Goal: Task Accomplishment & Management: Complete application form

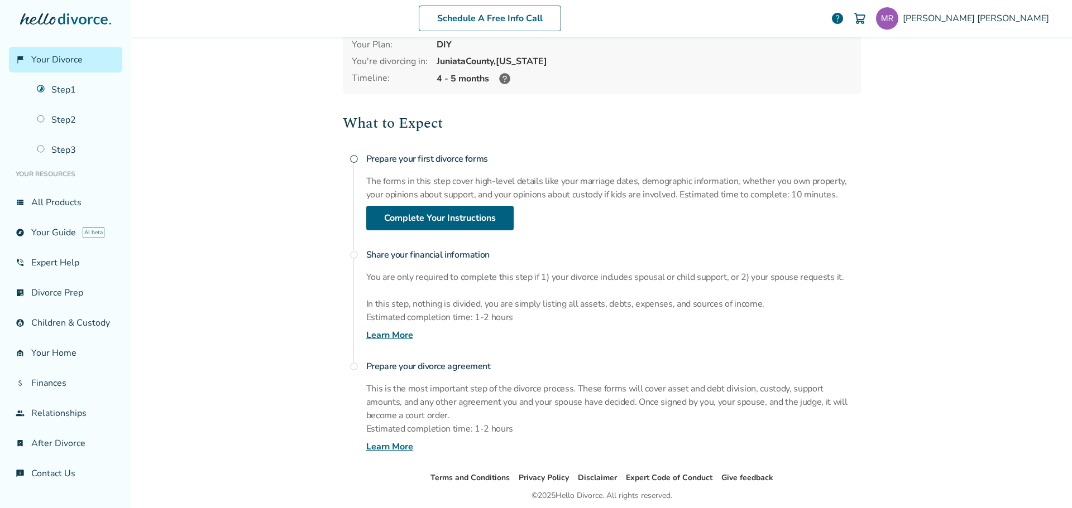
scroll to position [61, 0]
click at [66, 93] on link "Step 1" at bounding box center [76, 90] width 92 height 26
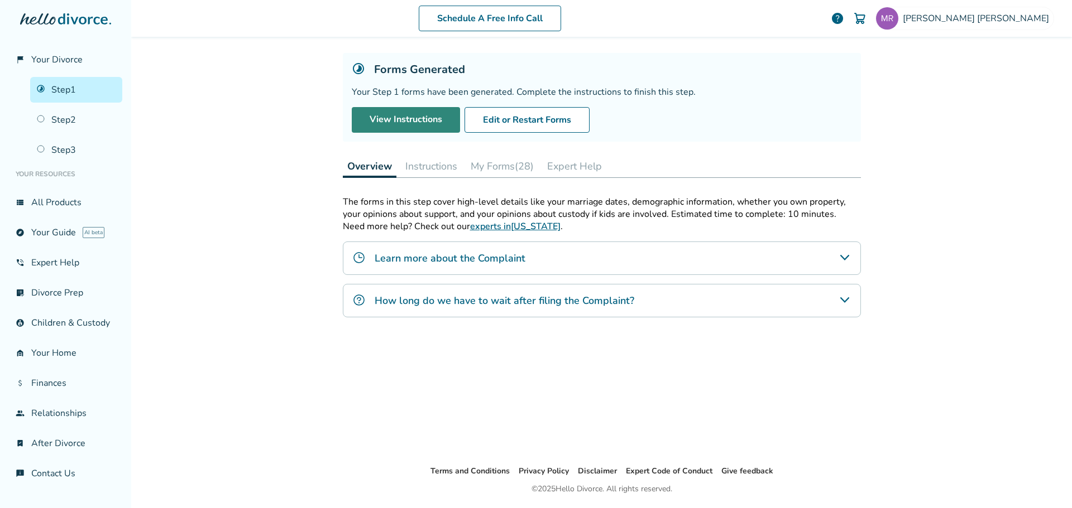
click at [404, 123] on link "View Instructions" at bounding box center [406, 120] width 108 height 26
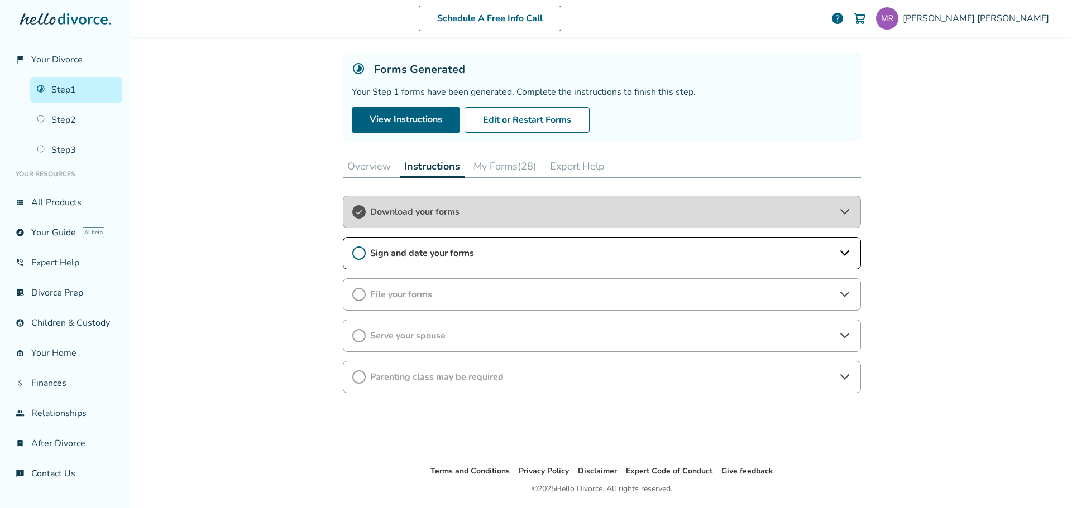
click at [582, 218] on div "Download your forms" at bounding box center [602, 212] width 518 height 32
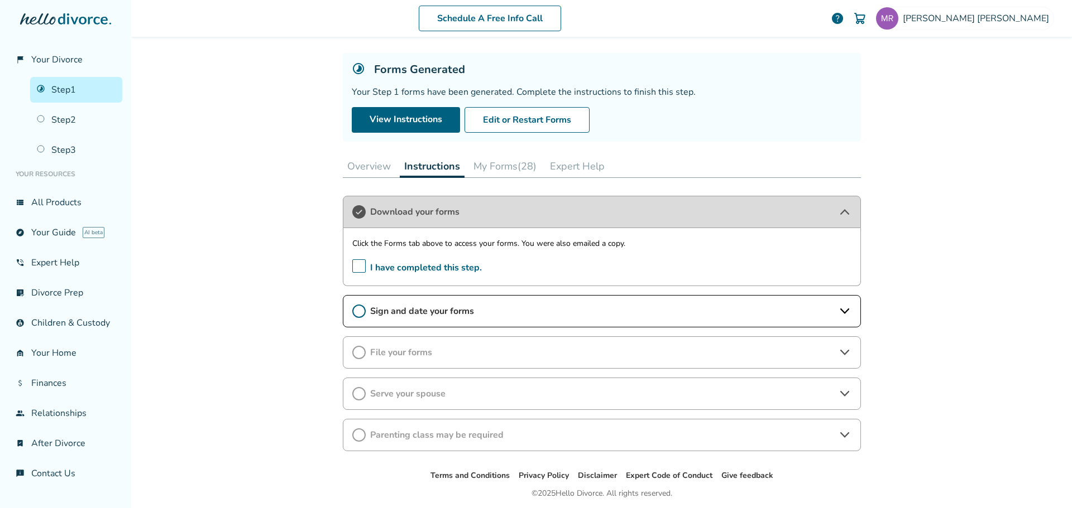
click at [640, 307] on span "Sign and date your forms" at bounding box center [601, 311] width 463 height 12
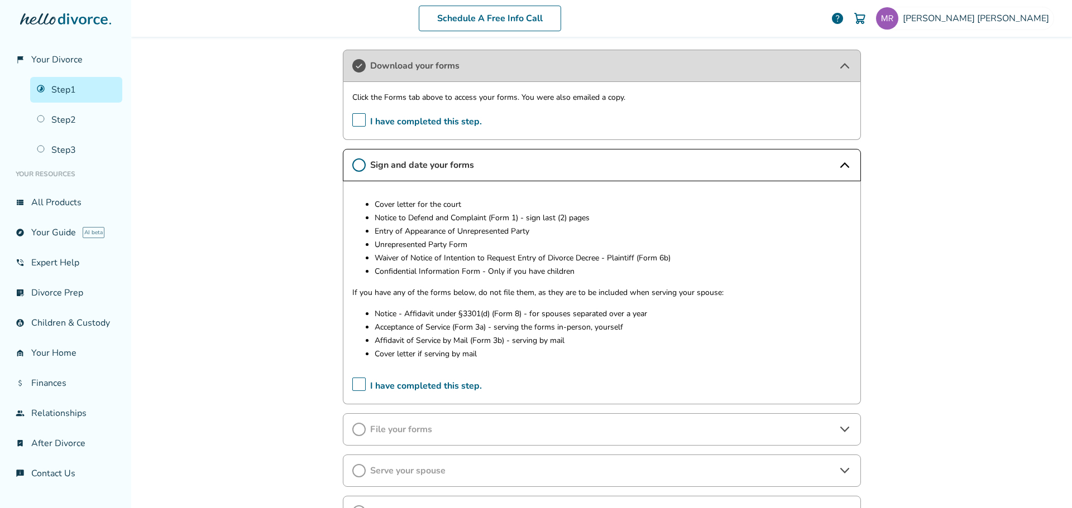
scroll to position [202, 0]
click at [839, 428] on icon at bounding box center [844, 428] width 13 height 13
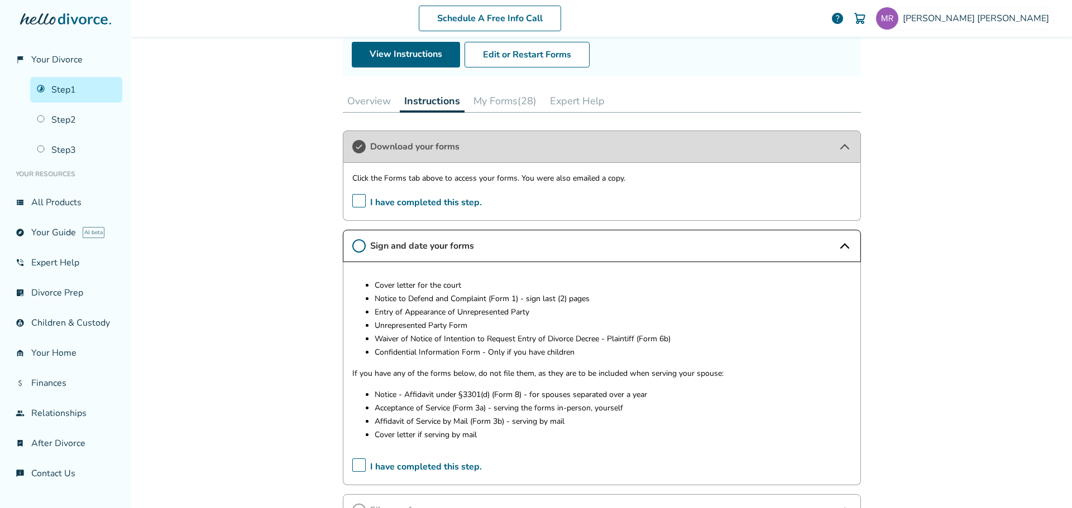
scroll to position [127, 0]
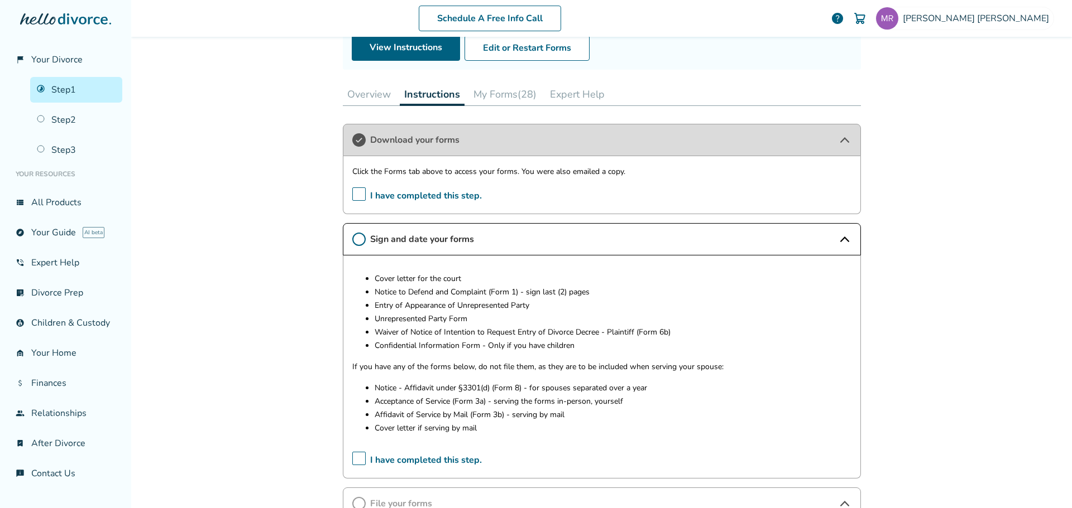
click at [503, 92] on button "My Forms (28)" at bounding box center [505, 94] width 72 height 22
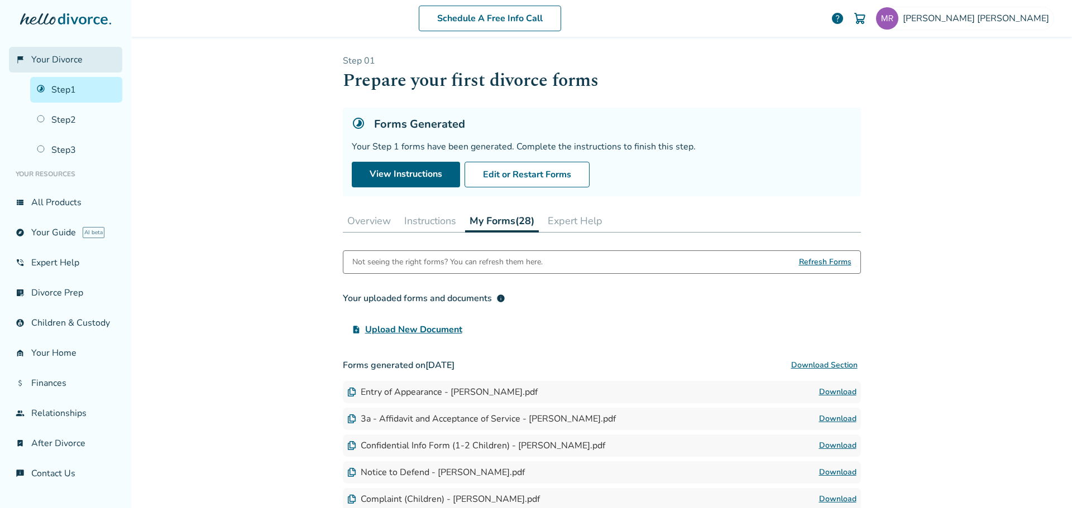
click at [46, 60] on span "Your Divorce" at bounding box center [56, 60] width 51 height 12
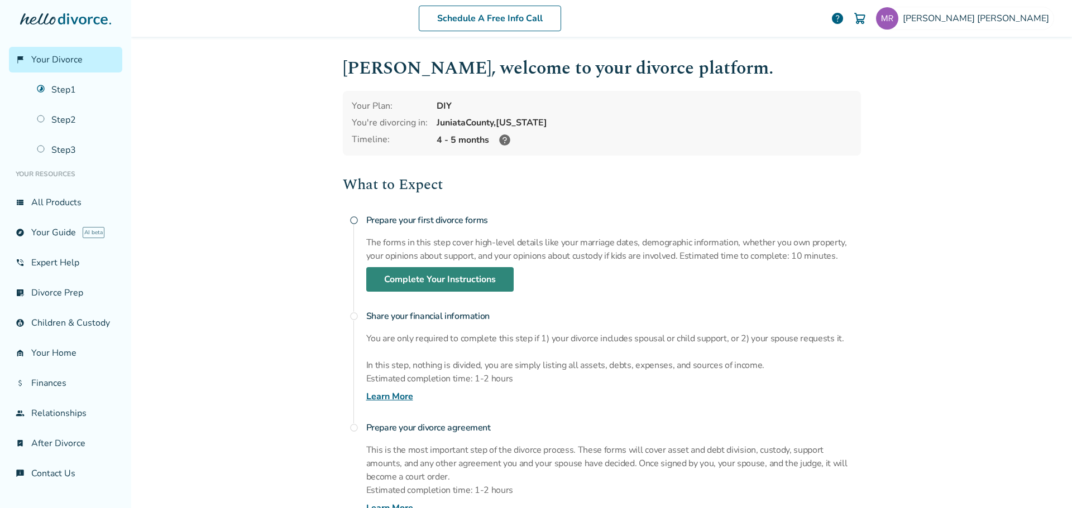
click at [448, 273] on link "Complete Your Instructions" at bounding box center [439, 279] width 147 height 25
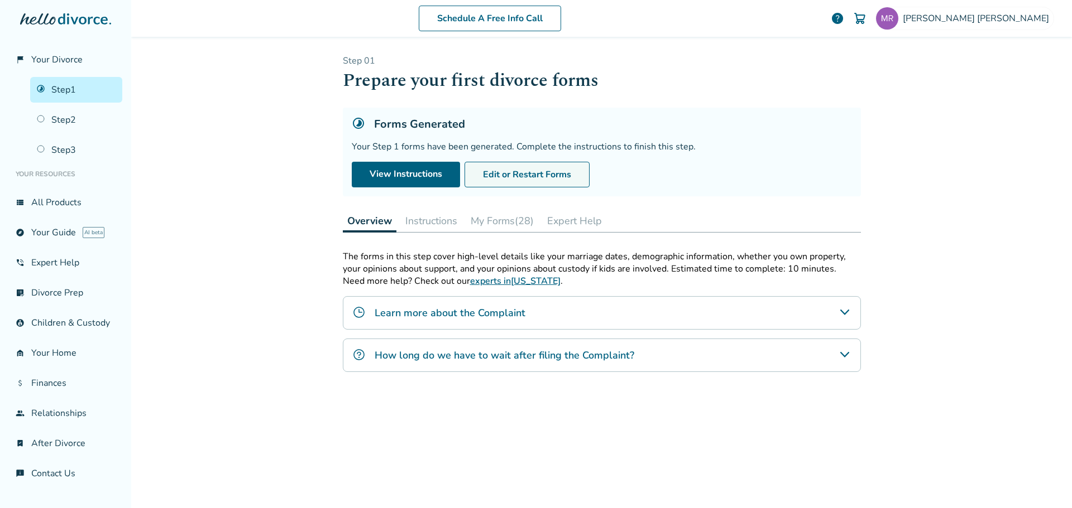
click at [523, 171] on button "Edit or Restart Forms" at bounding box center [526, 175] width 125 height 26
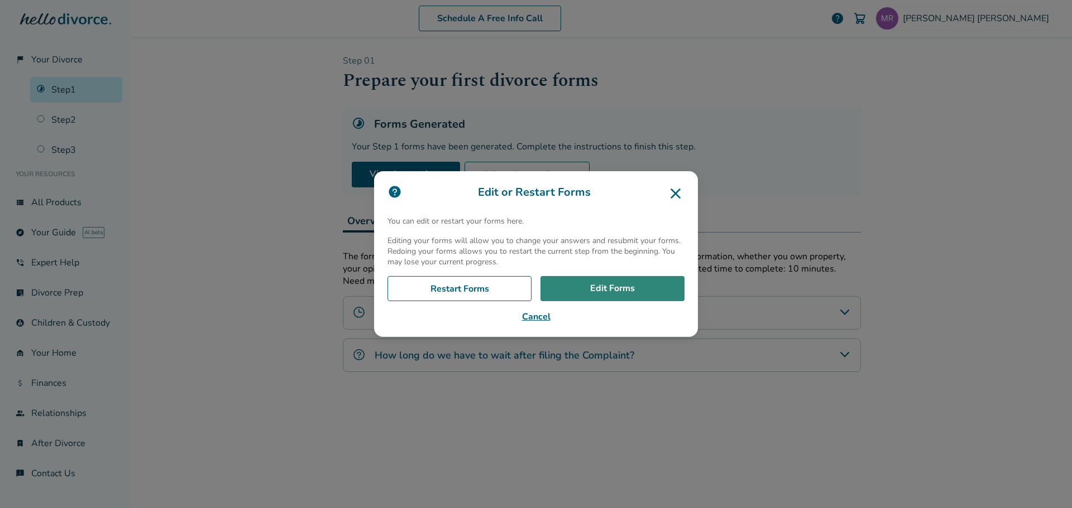
click at [624, 293] on link "Edit Forms" at bounding box center [612, 289] width 144 height 26
